Goal: Task Accomplishment & Management: Manage account settings

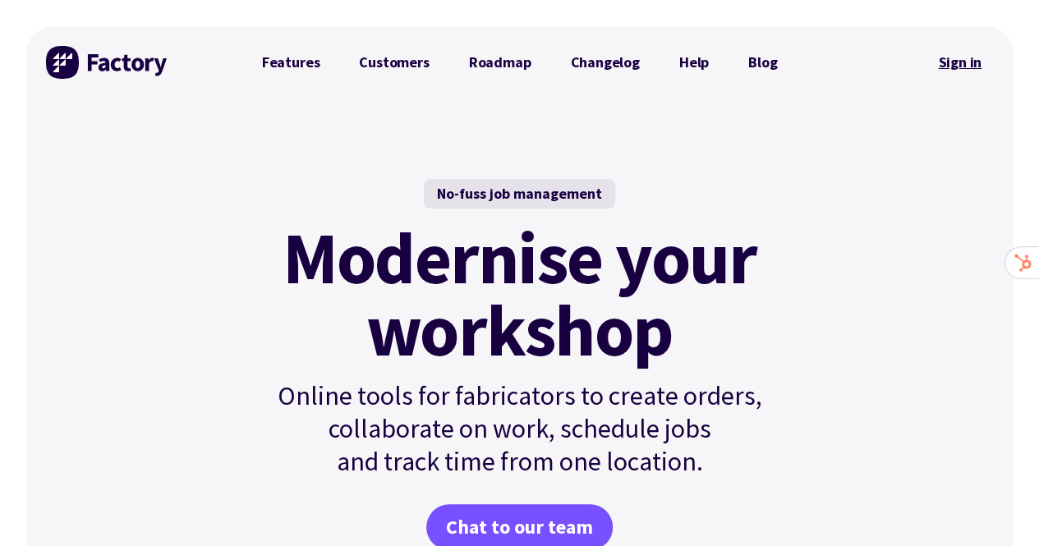
click at [968, 63] on link "Sign in" at bounding box center [959, 63] width 67 height 38
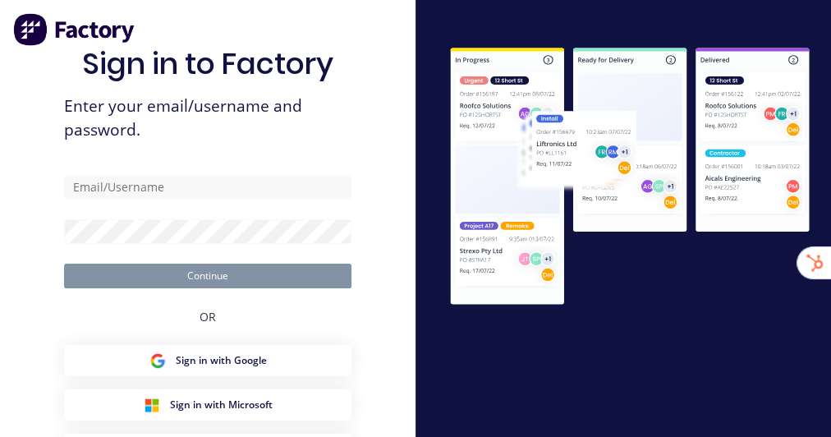
type input "[EMAIL_ADDRESS][DOMAIN_NAME]"
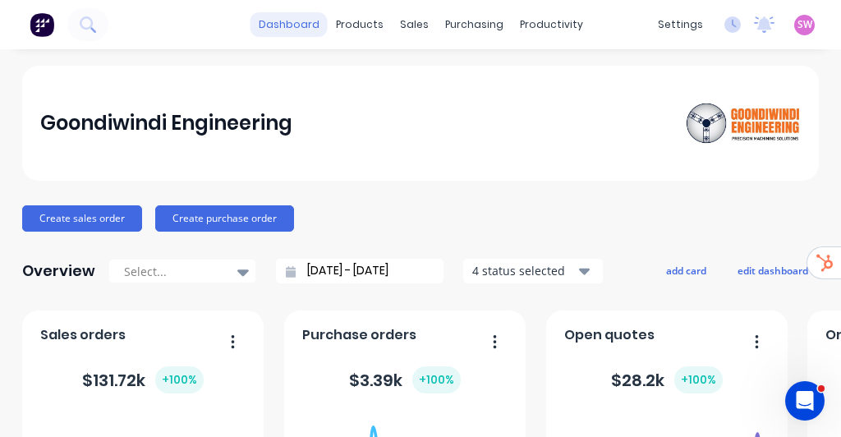
click at [276, 19] on link "dashboard" at bounding box center [288, 24] width 77 height 25
click at [800, 21] on span "SW" at bounding box center [804, 24] width 15 height 15
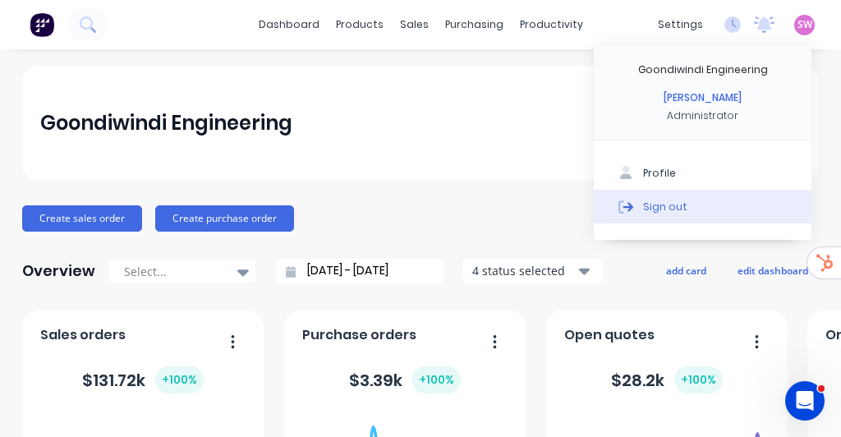
click at [670, 212] on div "Sign out" at bounding box center [665, 206] width 44 height 15
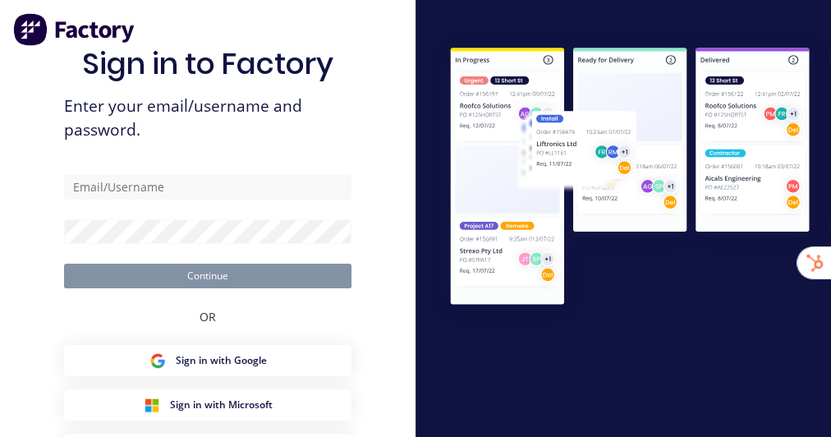
type input "[EMAIL_ADDRESS][DOMAIN_NAME]"
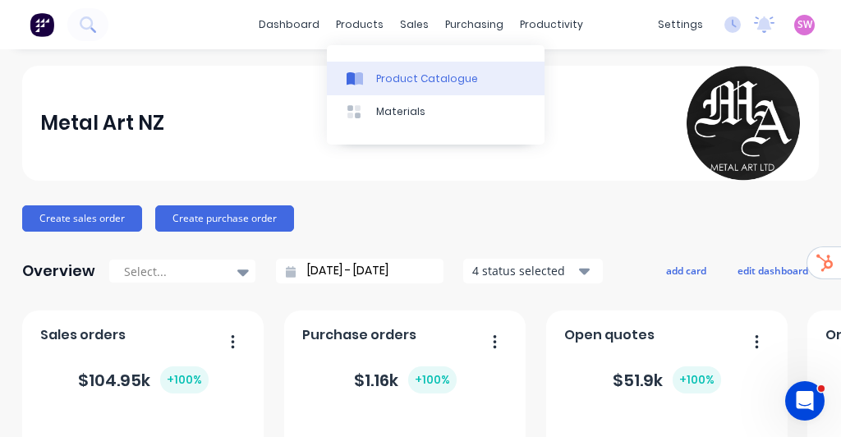
click at [389, 80] on div "Product Catalogue" at bounding box center [427, 78] width 102 height 15
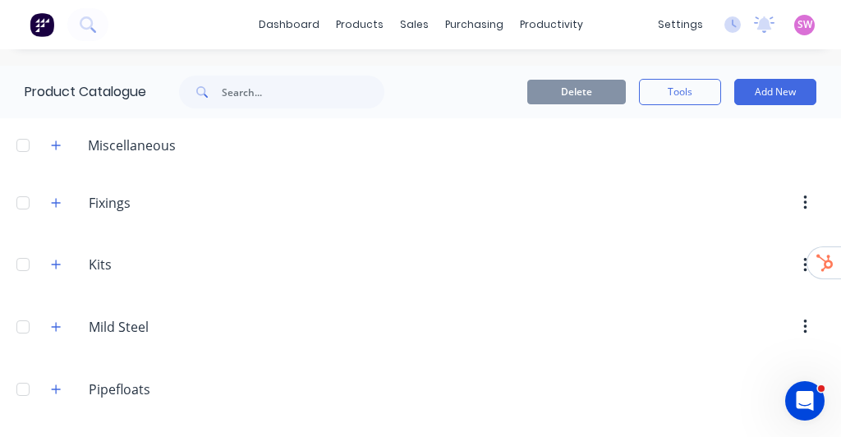
scroll to position [57, 0]
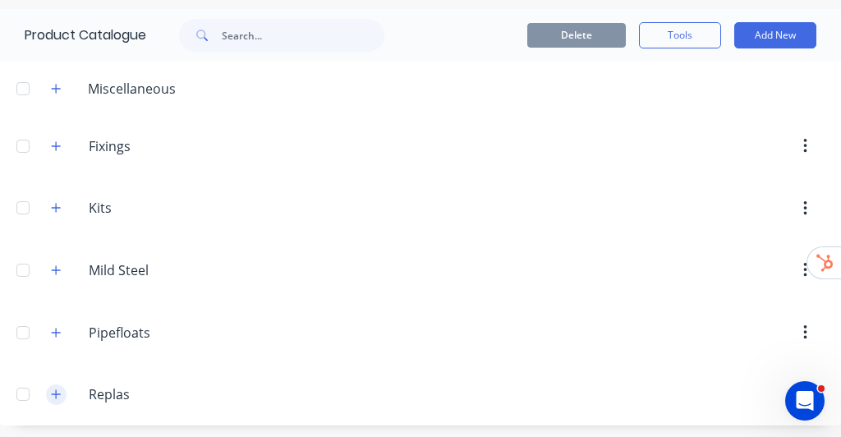
click at [63, 390] on button "button" at bounding box center [56, 394] width 21 height 21
click at [54, 327] on icon "button" at bounding box center [56, 332] width 10 height 11
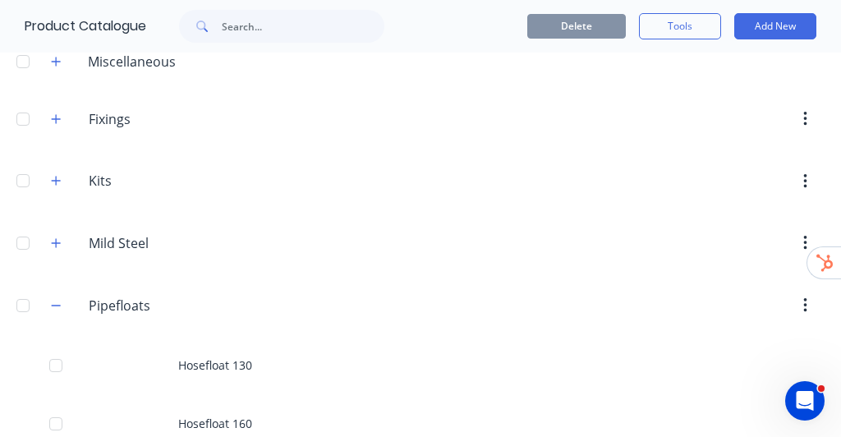
scroll to position [85, 0]
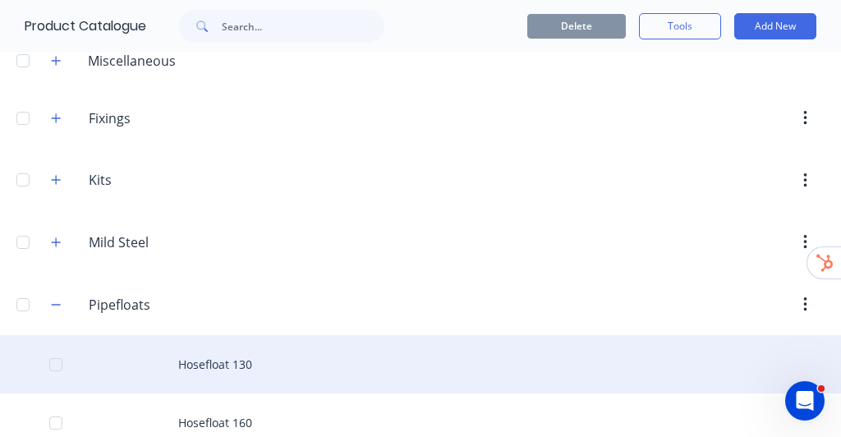
click at [242, 349] on div "Hosefloat 130" at bounding box center [420, 364] width 841 height 58
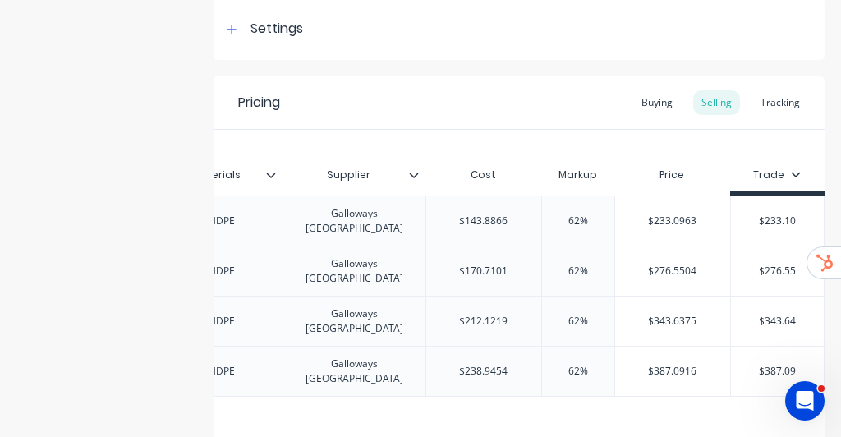
scroll to position [265, 0]
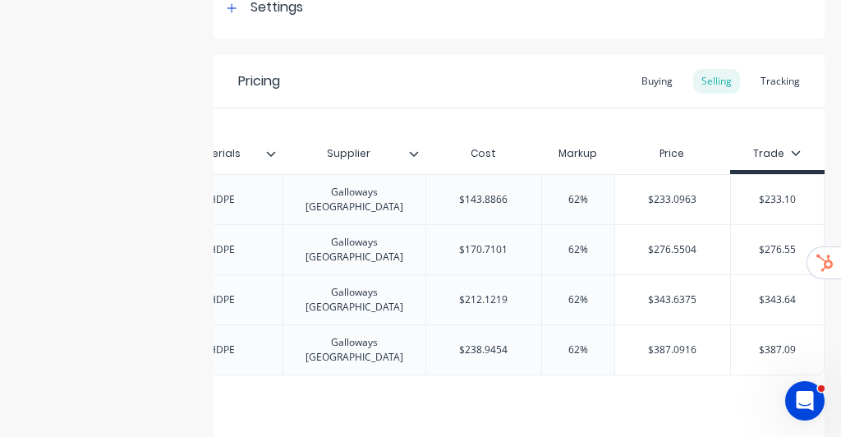
click at [791, 152] on icon at bounding box center [796, 153] width 10 height 10
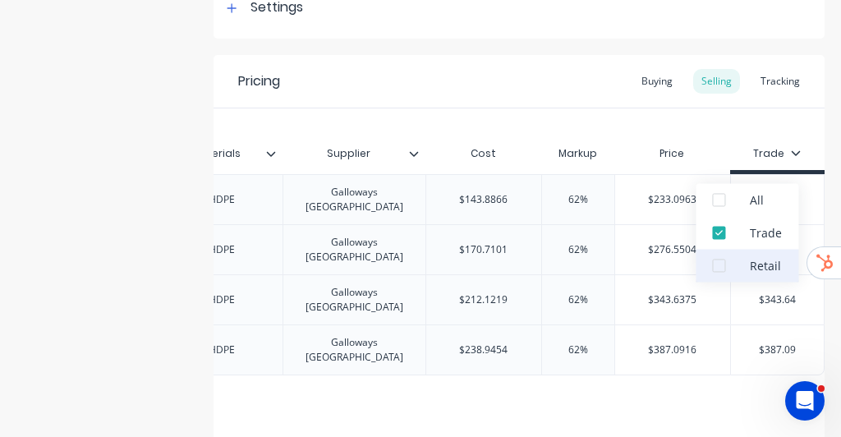
click at [714, 265] on div at bounding box center [718, 265] width 33 height 33
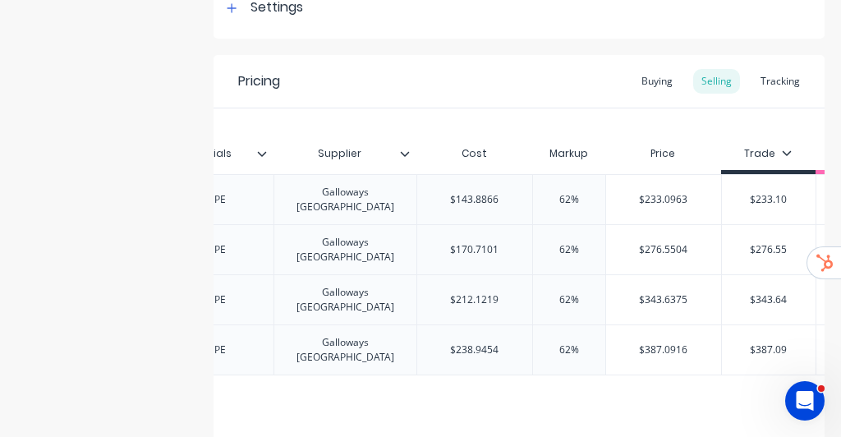
click at [615, 100] on div "Pricing Buying Selling Tracking" at bounding box center [519, 81] width 611 height 53
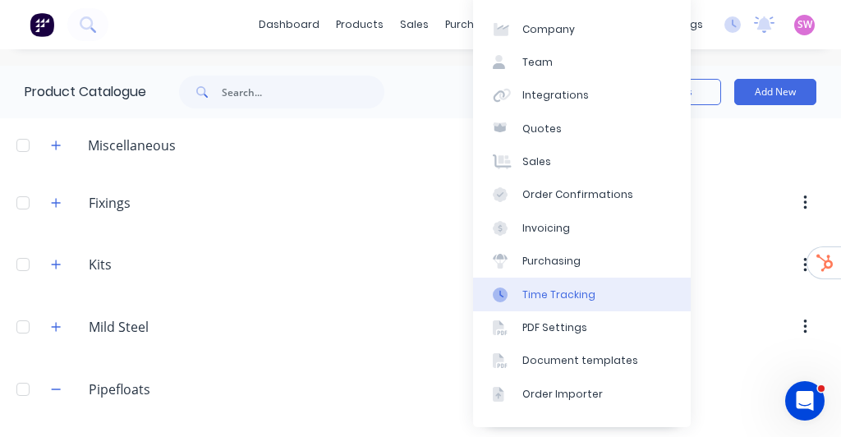
click at [600, 286] on link "Time Tracking" at bounding box center [582, 294] width 218 height 33
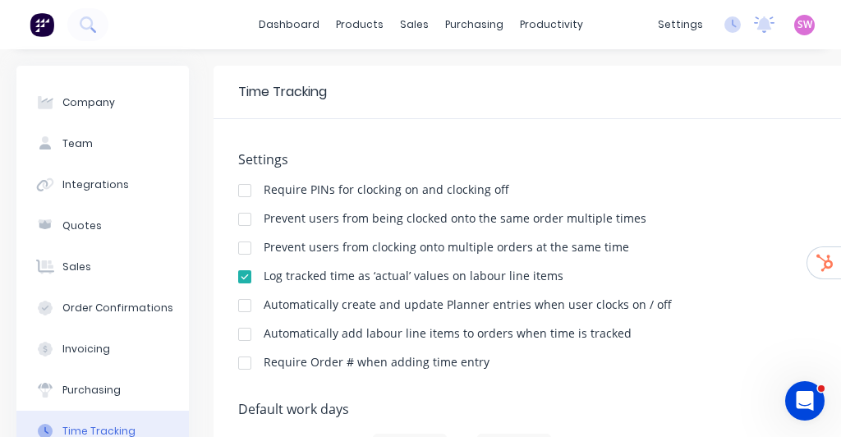
click at [243, 271] on div at bounding box center [244, 276] width 33 height 33
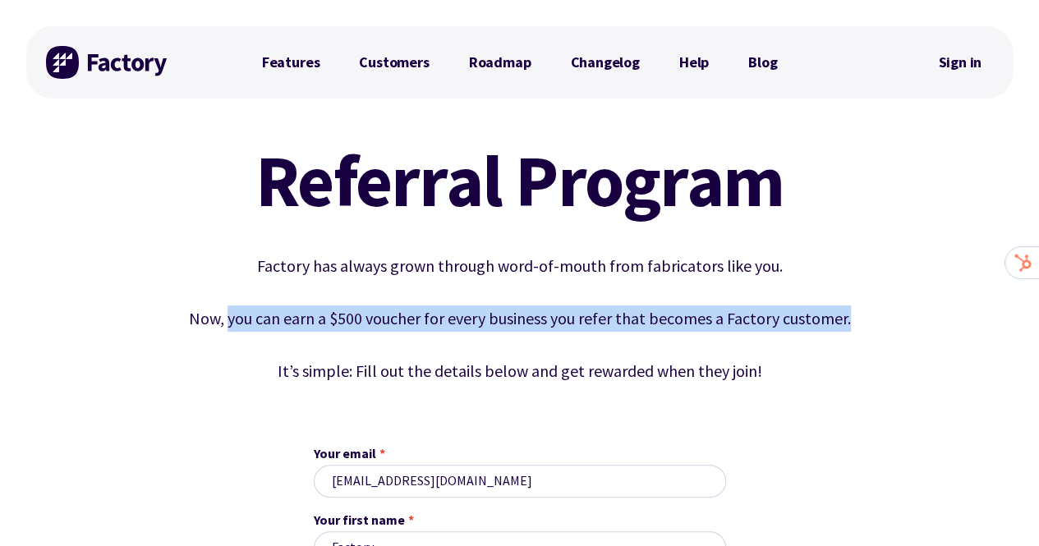
drag, startPoint x: 230, startPoint y: 319, endPoint x: 847, endPoint y: 310, distance: 617.6
click at [847, 310] on p "Now, you can earn a $500 voucher for every business you refer that becomes a Fa…" at bounding box center [519, 318] width 747 height 26
copy p "you can earn a $500 voucher for every business you refer that becomes a Factory…"
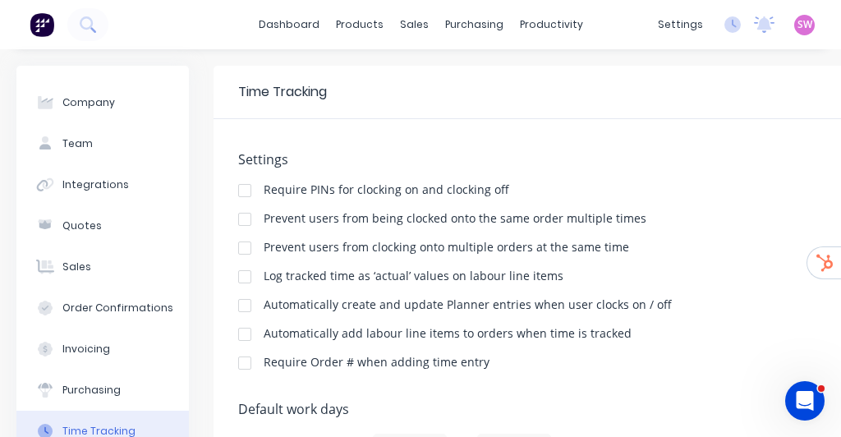
click at [797, 25] on span "SW" at bounding box center [804, 24] width 15 height 15
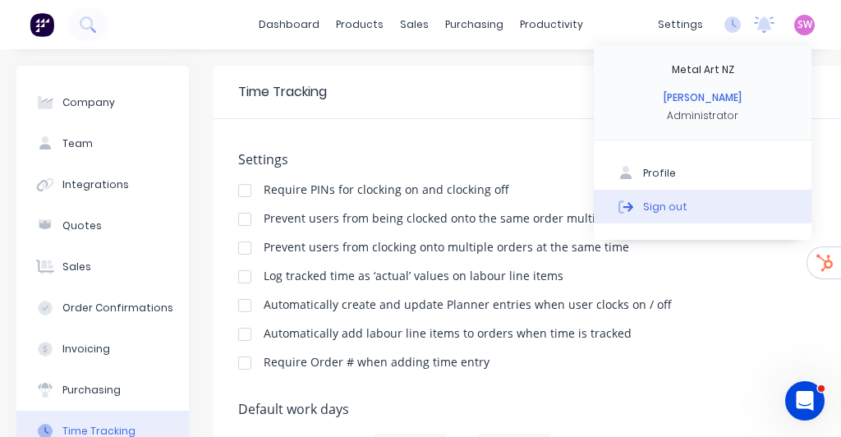
click at [667, 213] on div "Sign out" at bounding box center [665, 206] width 44 height 15
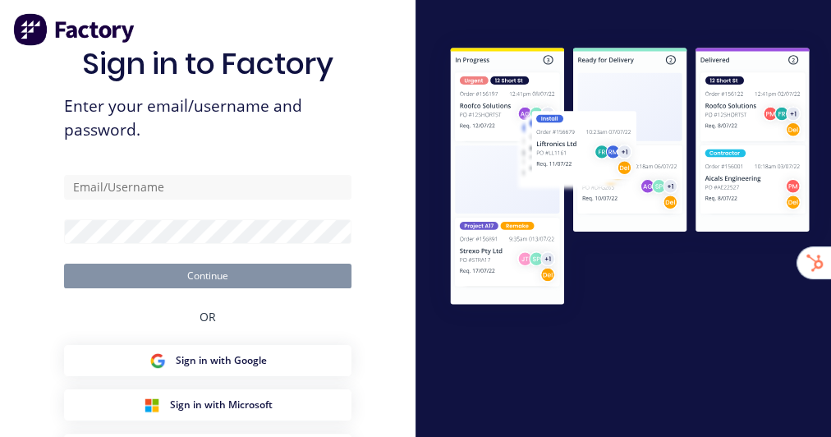
type input "[EMAIL_ADDRESS][DOMAIN_NAME]"
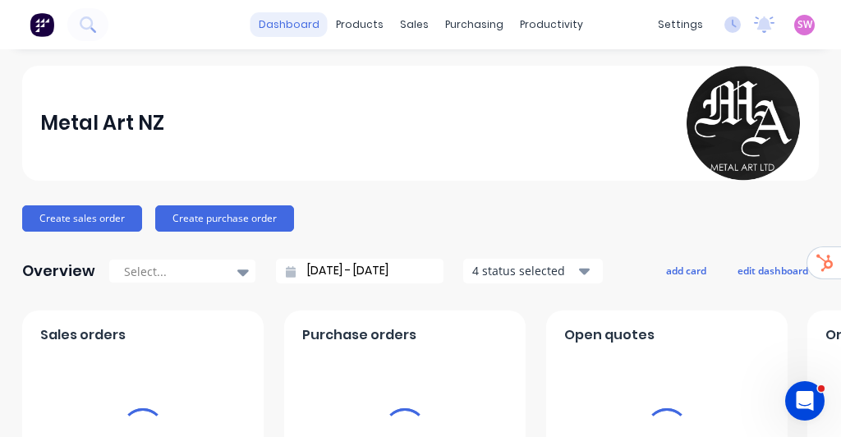
click at [285, 21] on link "dashboard" at bounding box center [288, 24] width 77 height 25
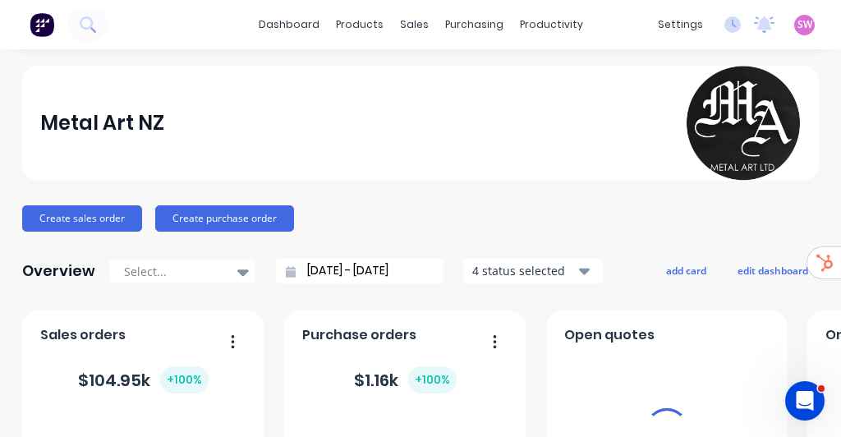
click at [797, 26] on span "SW" at bounding box center [804, 24] width 15 height 15
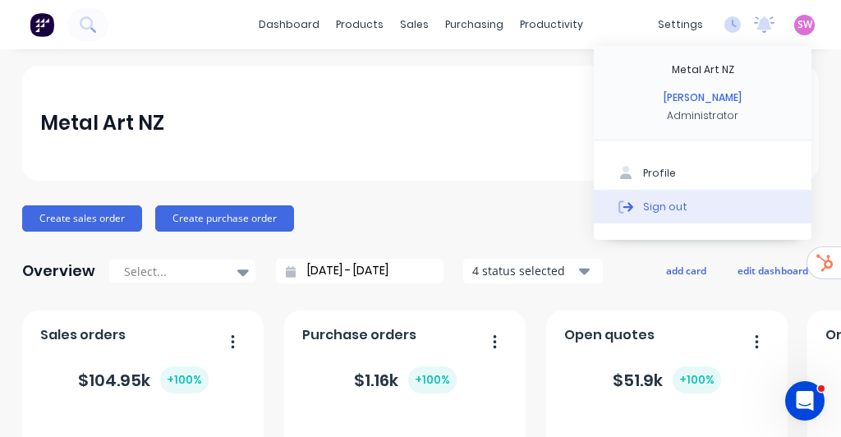
click at [666, 199] on div "Sign out" at bounding box center [665, 206] width 44 height 15
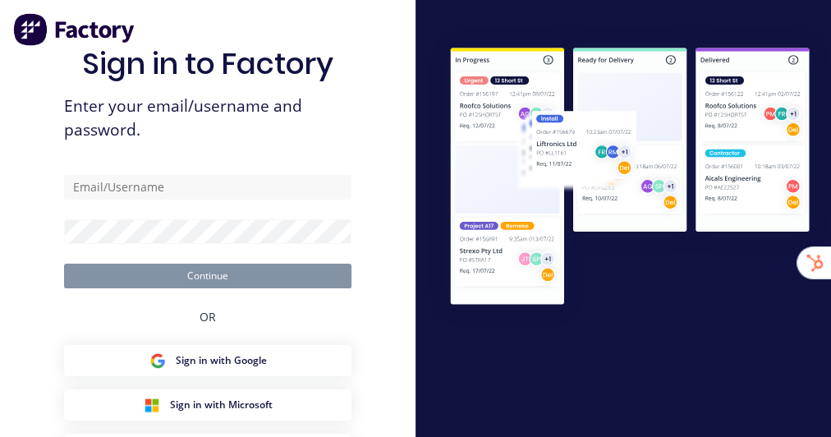
type input "[EMAIL_ADDRESS][DOMAIN_NAME]"
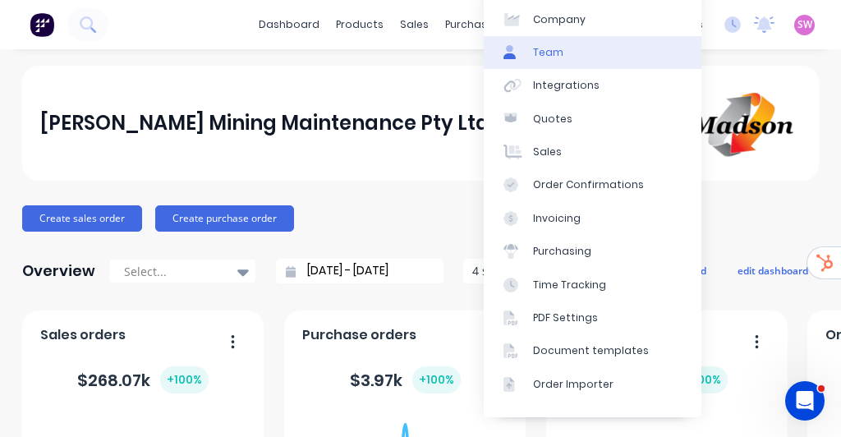
click at [594, 54] on link "Team" at bounding box center [593, 52] width 218 height 33
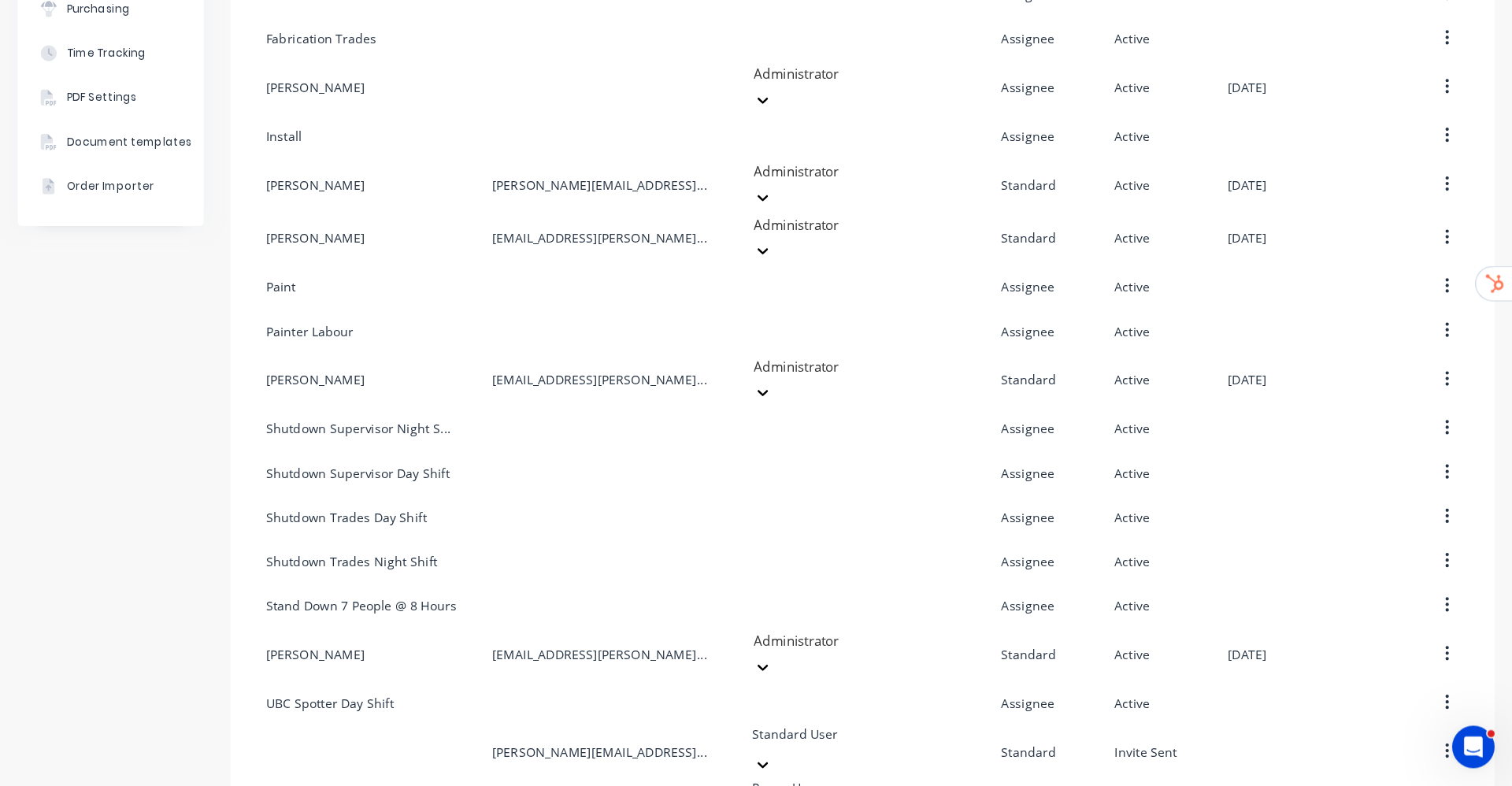
scroll to position [280, 0]
